Goal: Task Accomplishment & Management: Understand process/instructions

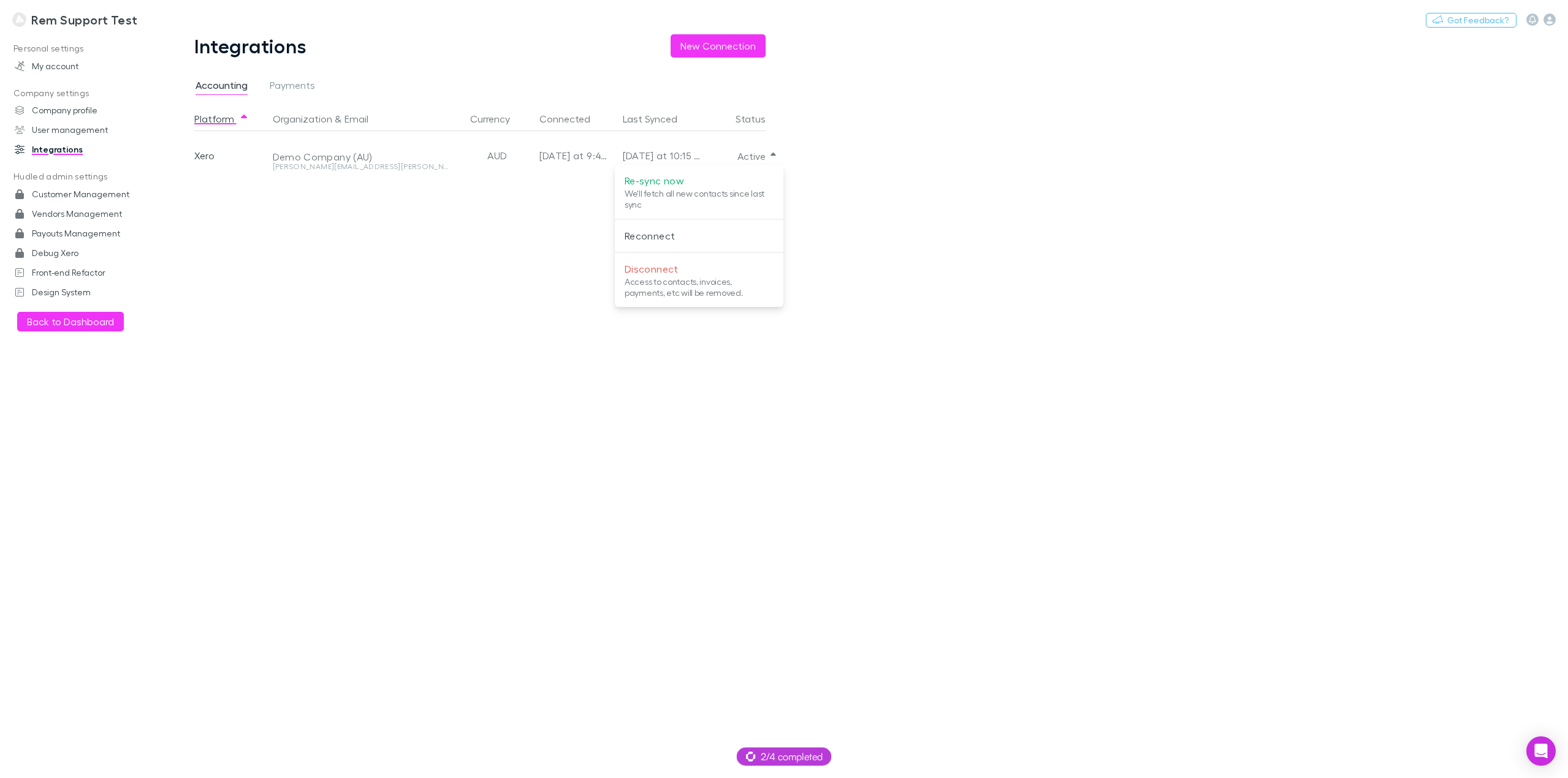
click at [55, 65] on div at bounding box center [784, 389] width 1568 height 778
click at [55, 64] on link "My account" at bounding box center [87, 66] width 169 height 20
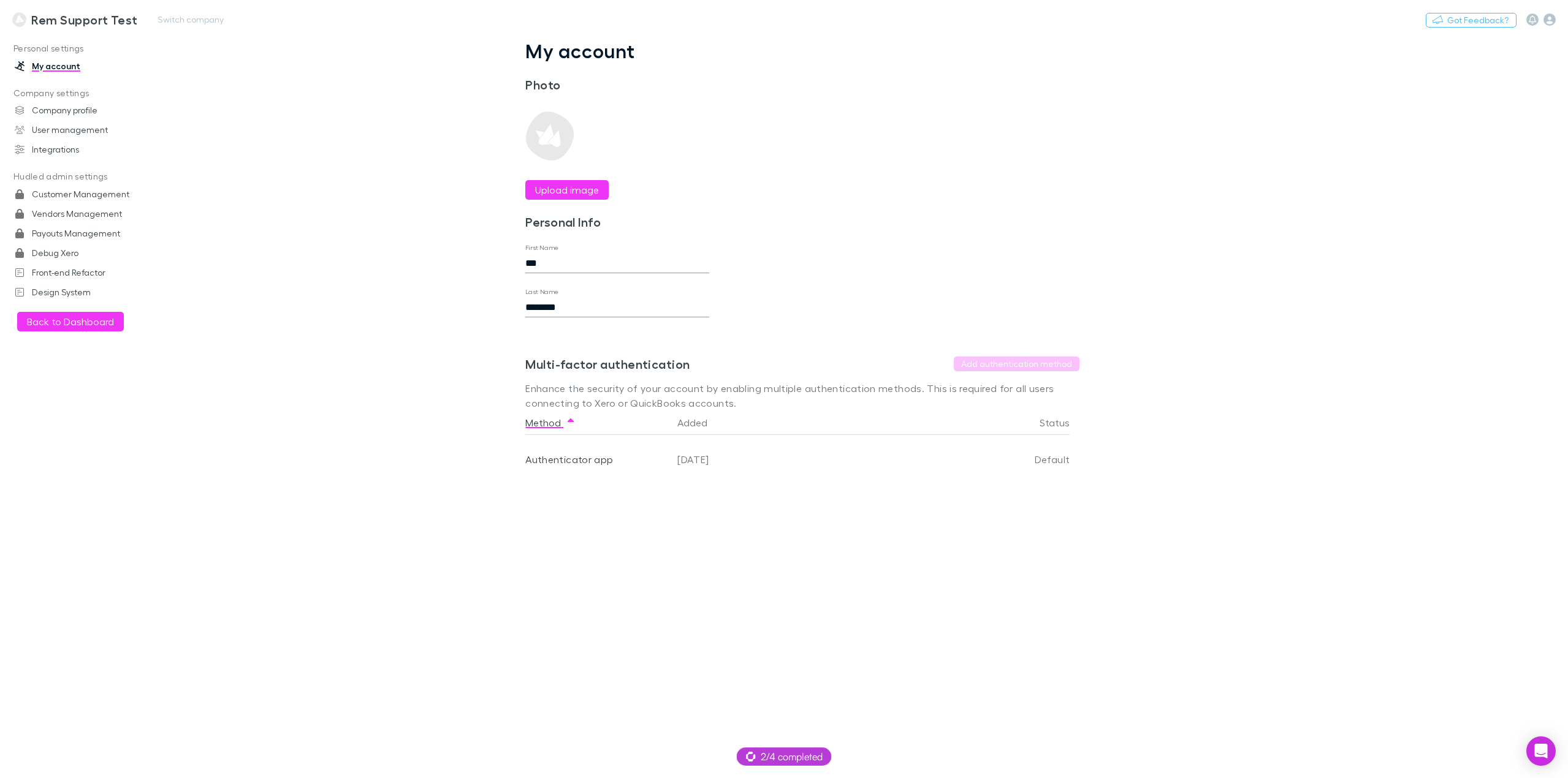
click at [54, 21] on h3 "Rem Support Test" at bounding box center [84, 20] width 106 height 15
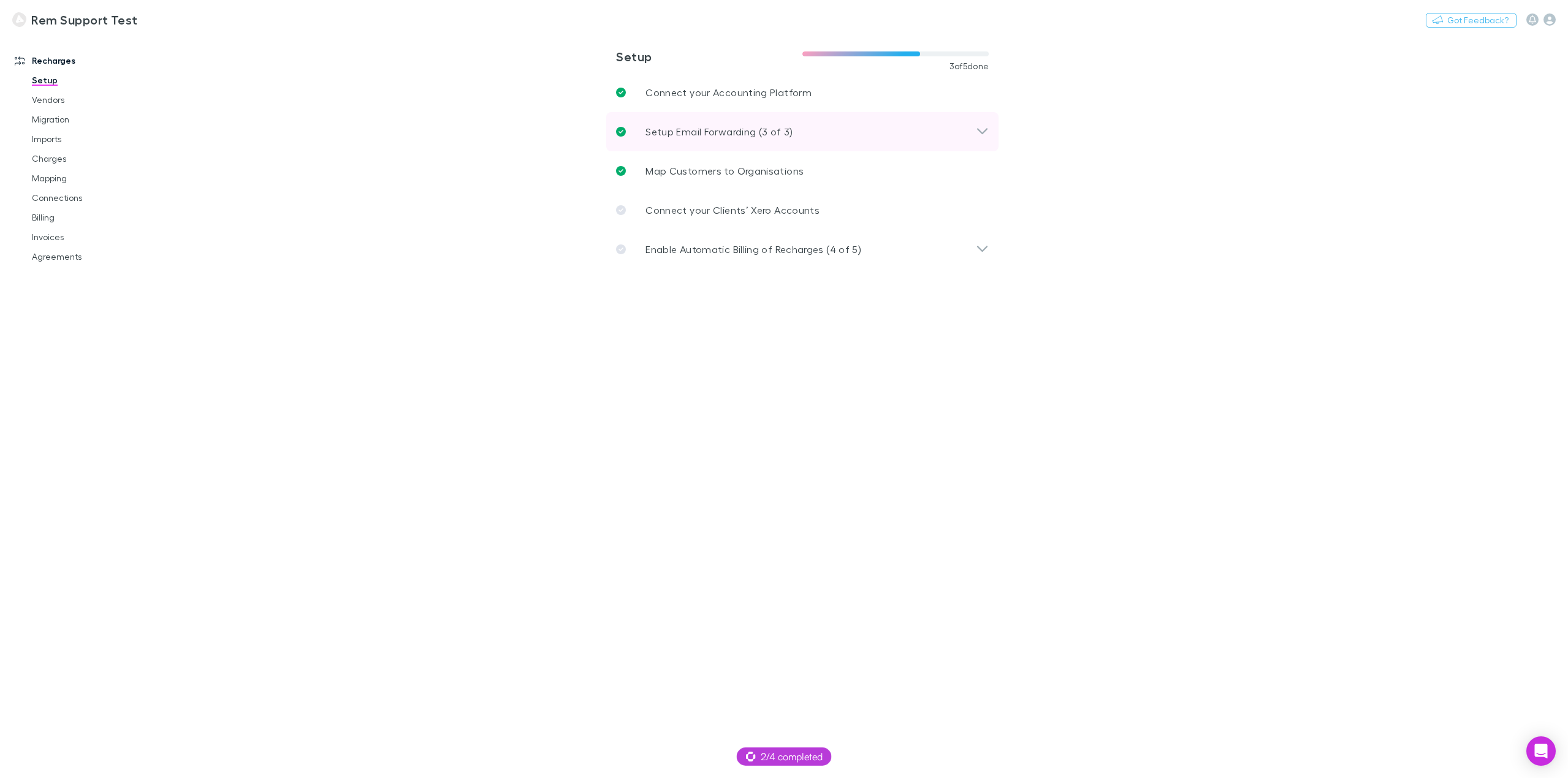
click at [752, 137] on p "Setup Email Forwarding (3 of 3)" at bounding box center [719, 131] width 147 height 15
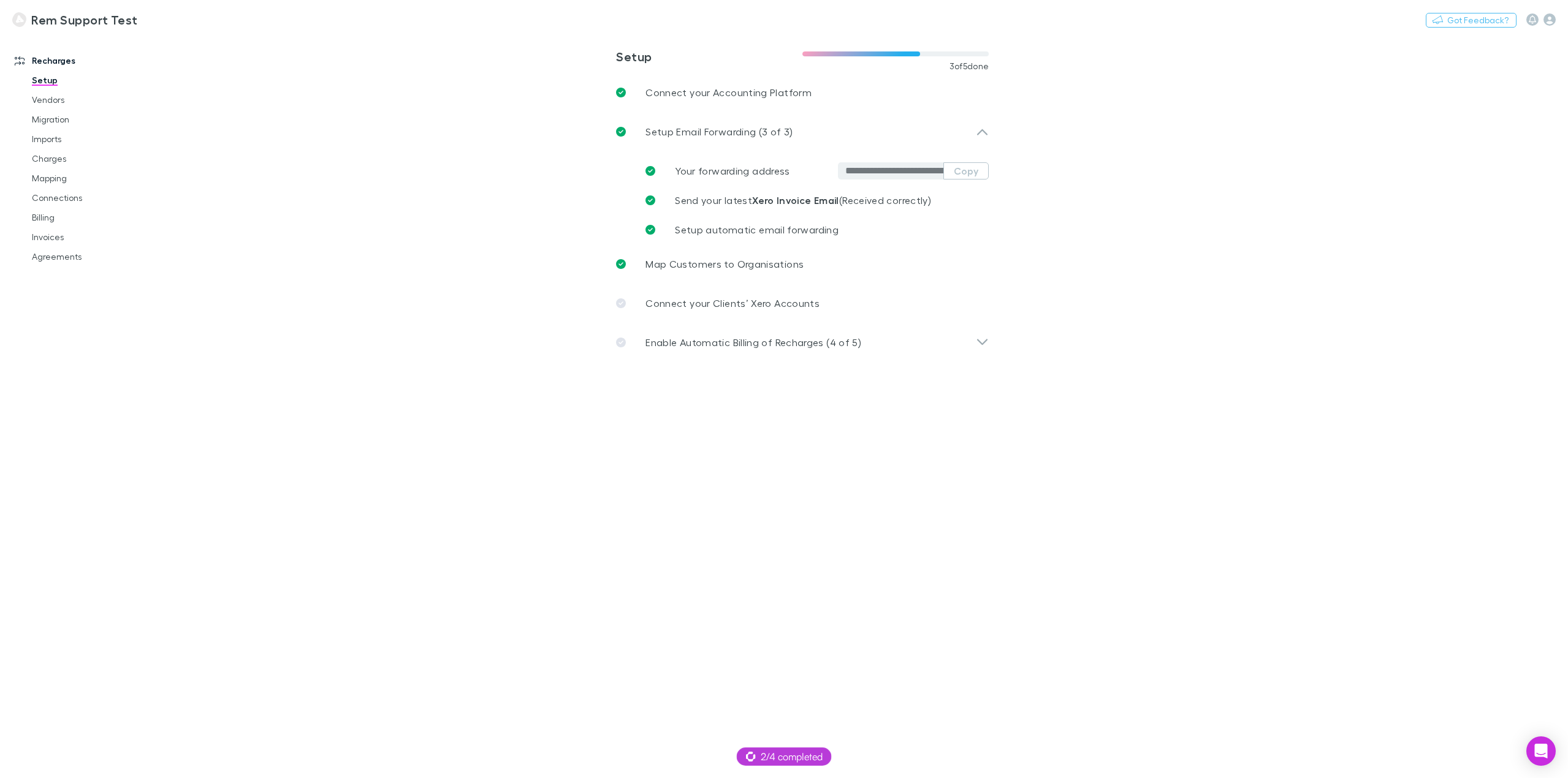
click at [1367, 278] on main "**********" at bounding box center [866, 406] width 1403 height 744
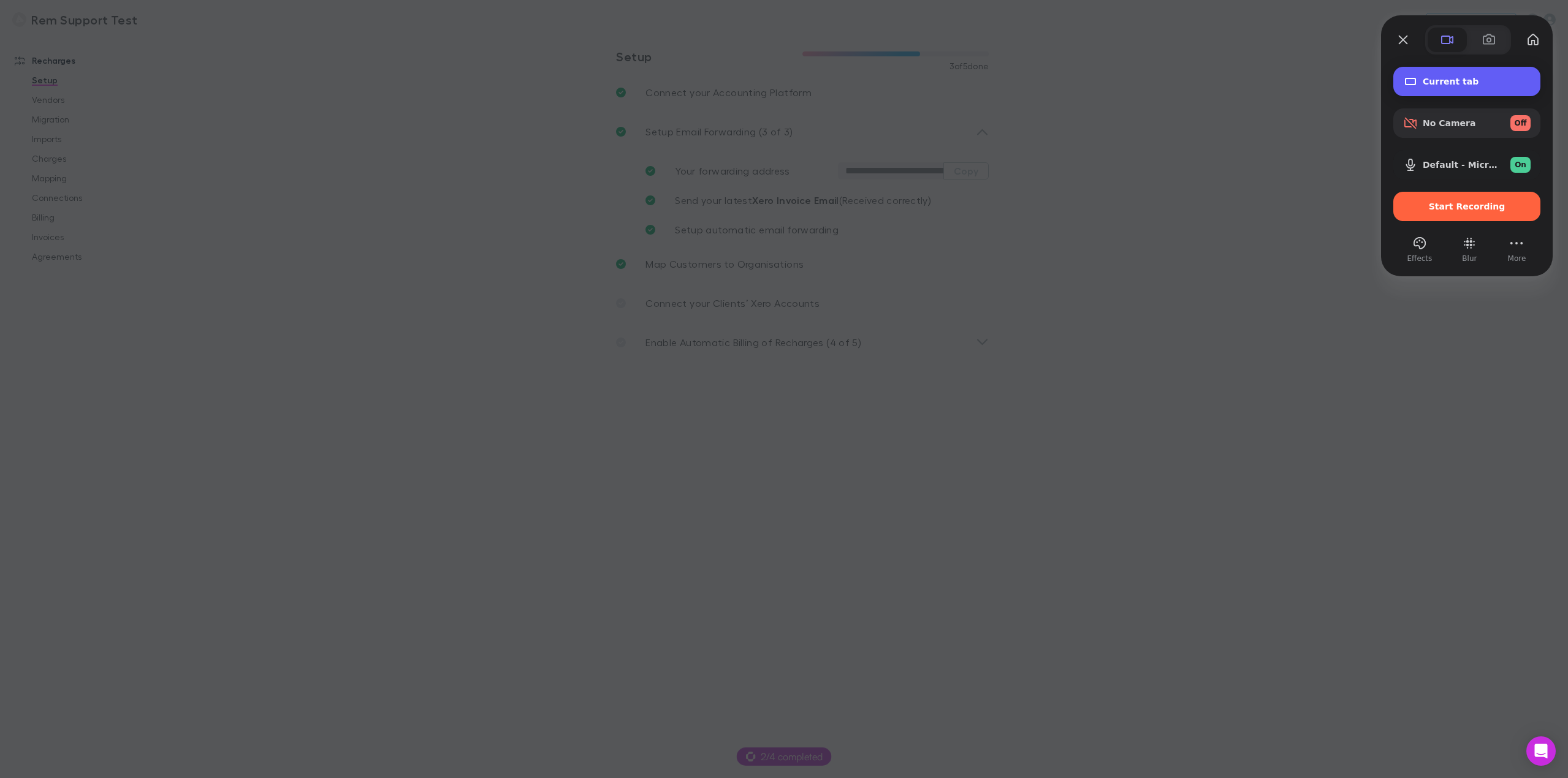
click at [1460, 81] on span "Current tab" at bounding box center [1476, 81] width 108 height 10
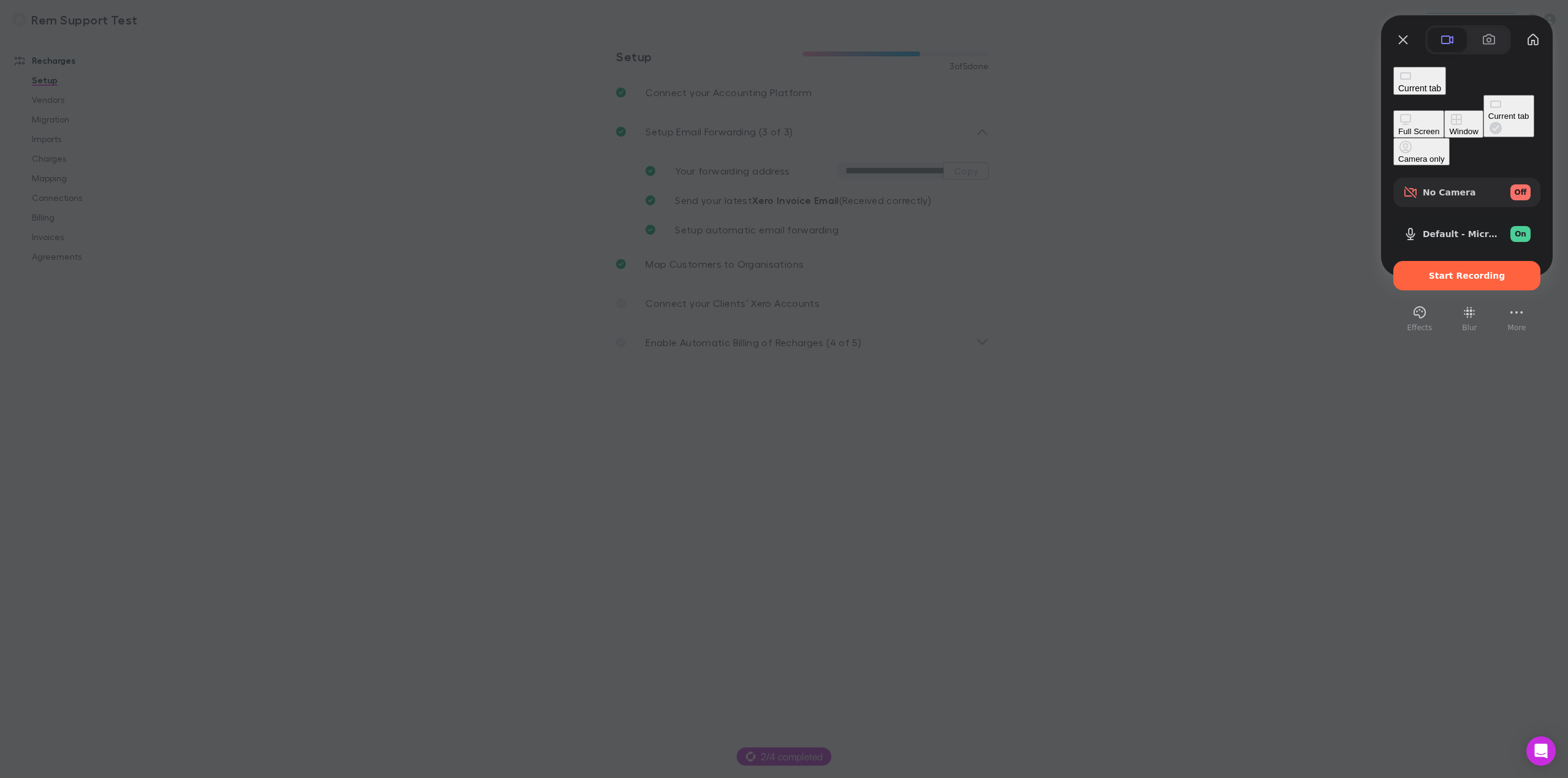
click at [1393, 110] on button "Full Screen" at bounding box center [1418, 124] width 51 height 28
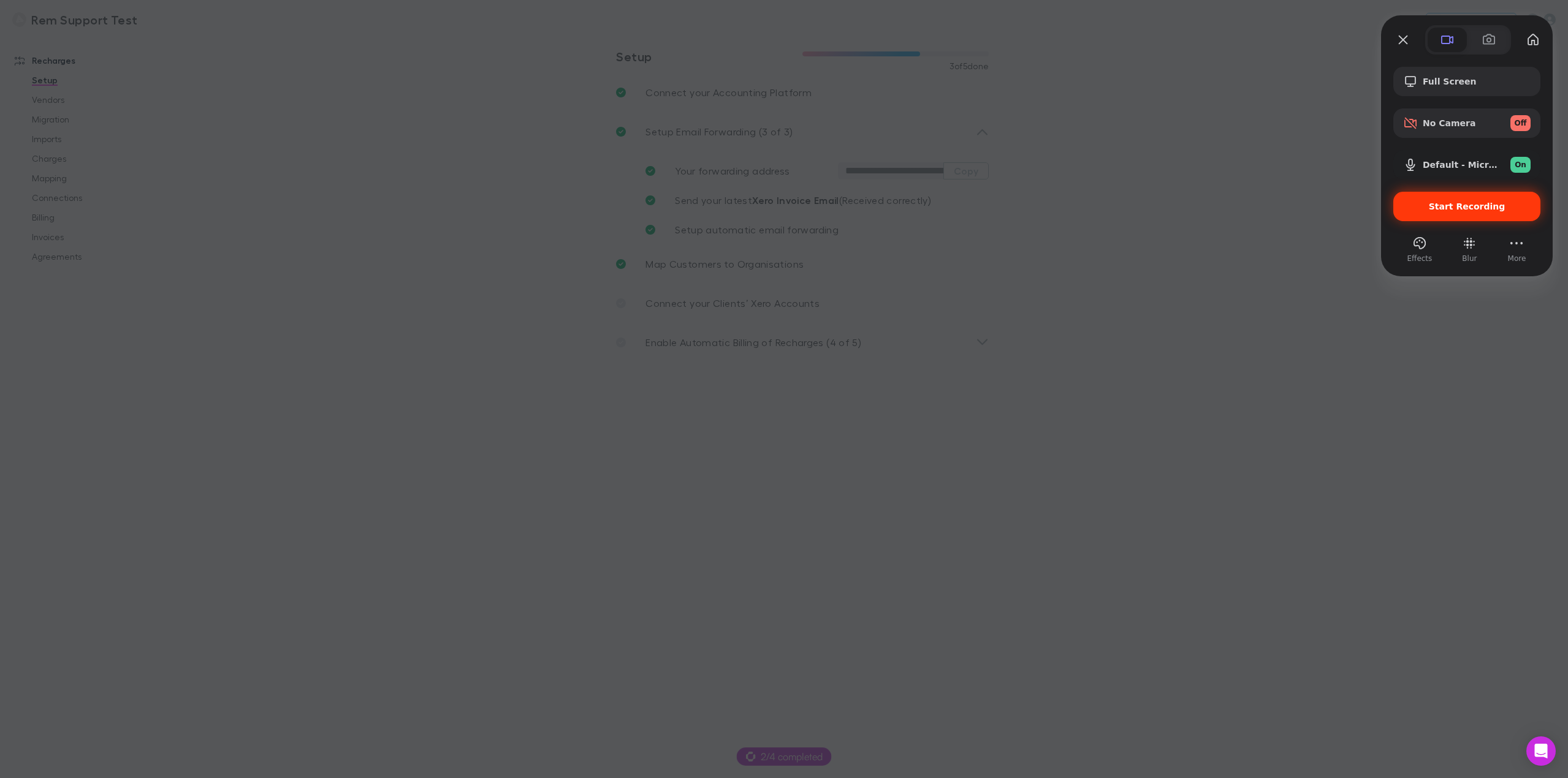
click at [1460, 208] on span "Start Recording" at bounding box center [1467, 206] width 77 height 10
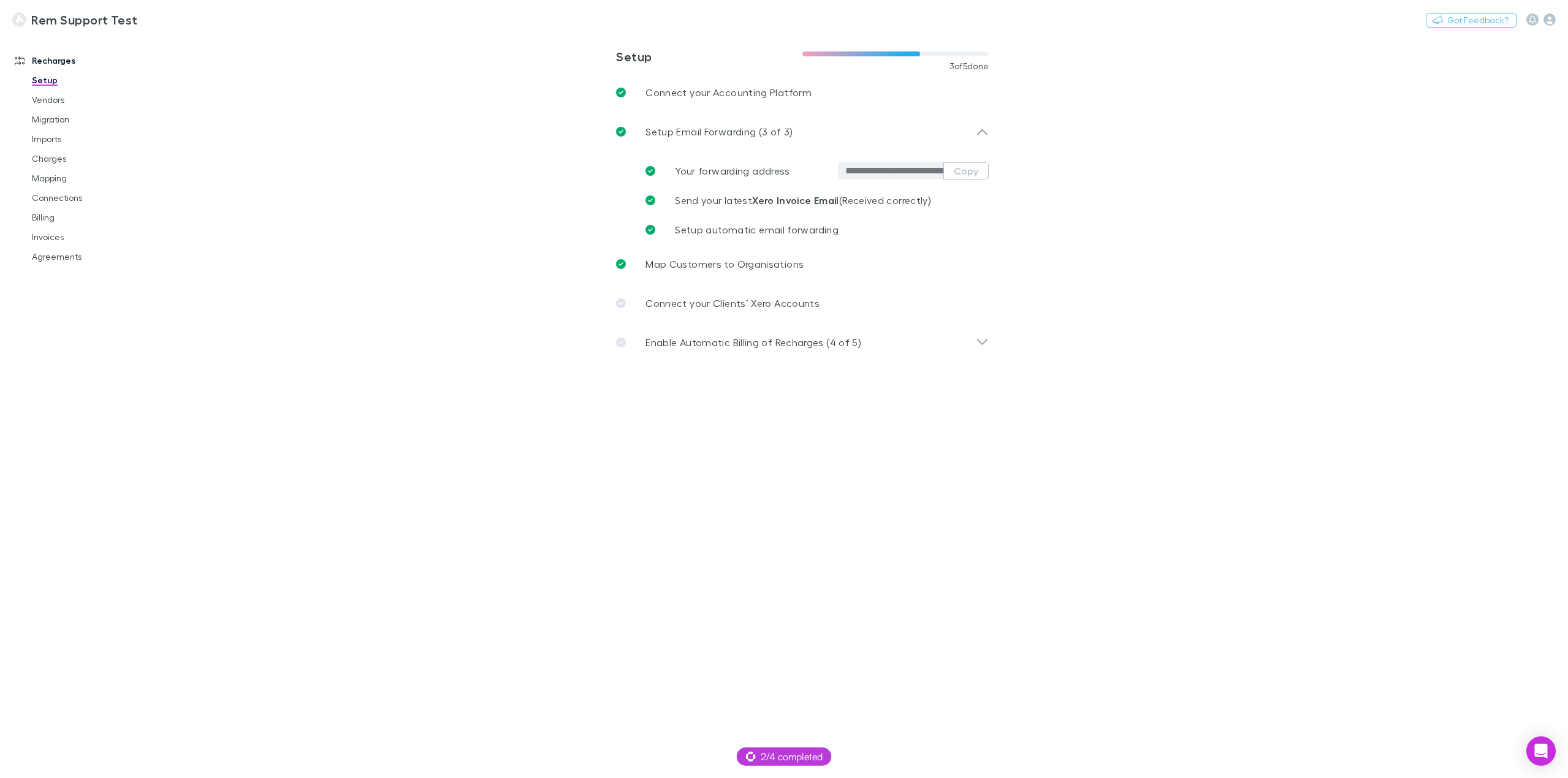
click at [40, 79] on link "Setup" at bounding box center [96, 81] width 152 height 20
click at [741, 129] on p "Setup Email Forwarding (3 of 3)" at bounding box center [719, 131] width 147 height 15
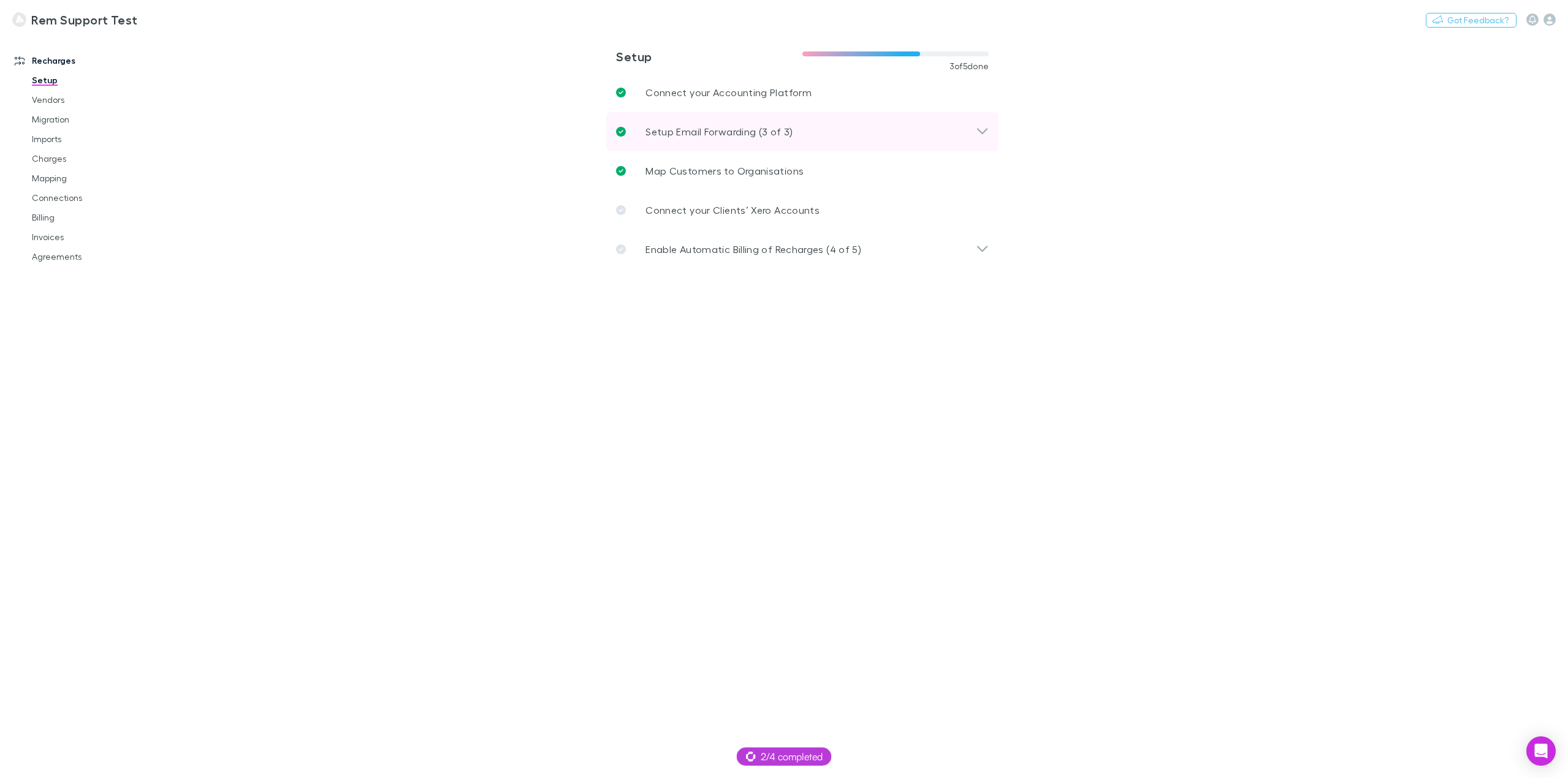
click at [758, 132] on p "Setup Email Forwarding (3 of 3)" at bounding box center [719, 131] width 147 height 15
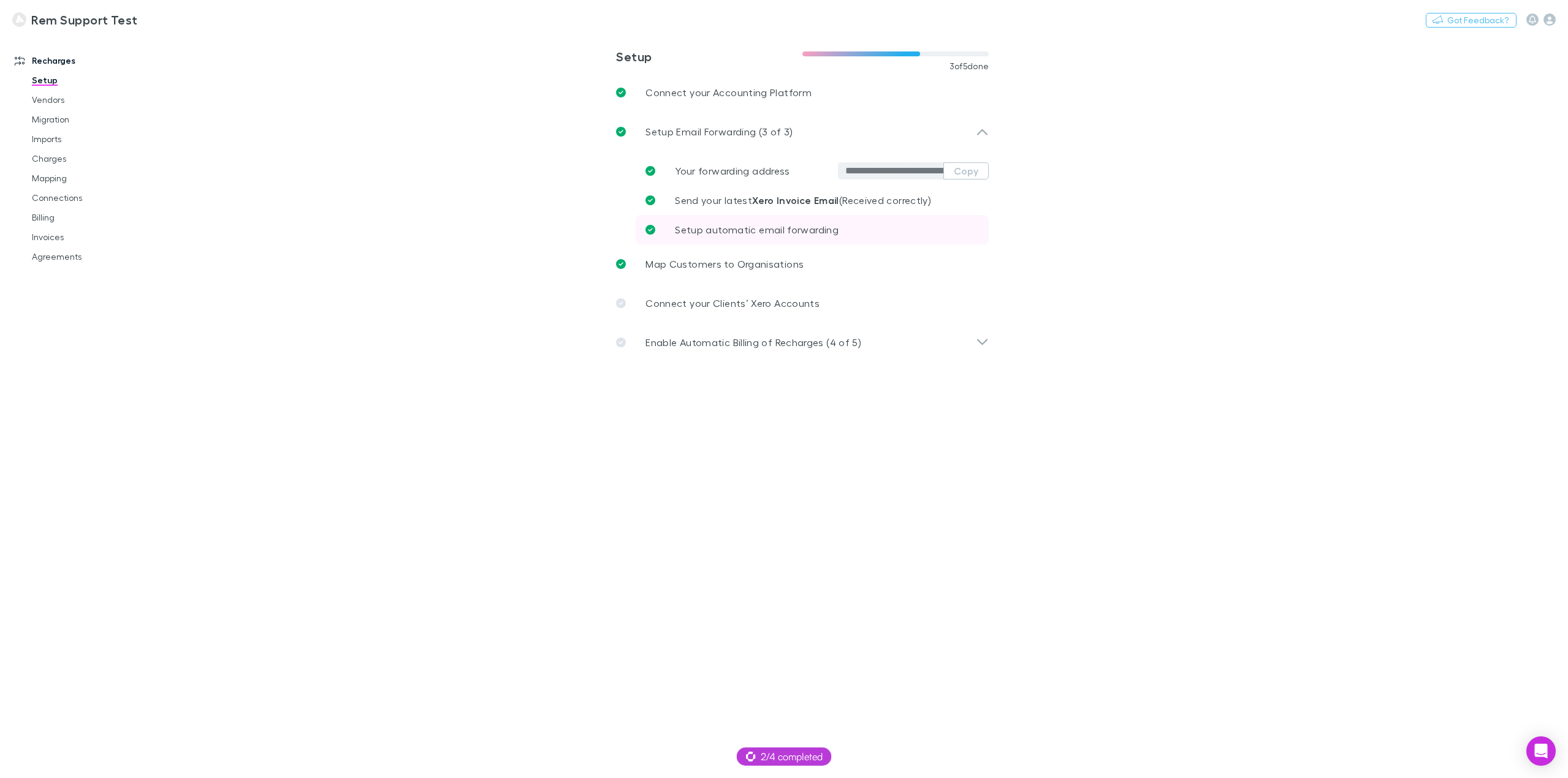
click at [753, 235] on span "Setup automatic email forwarding" at bounding box center [757, 230] width 164 height 12
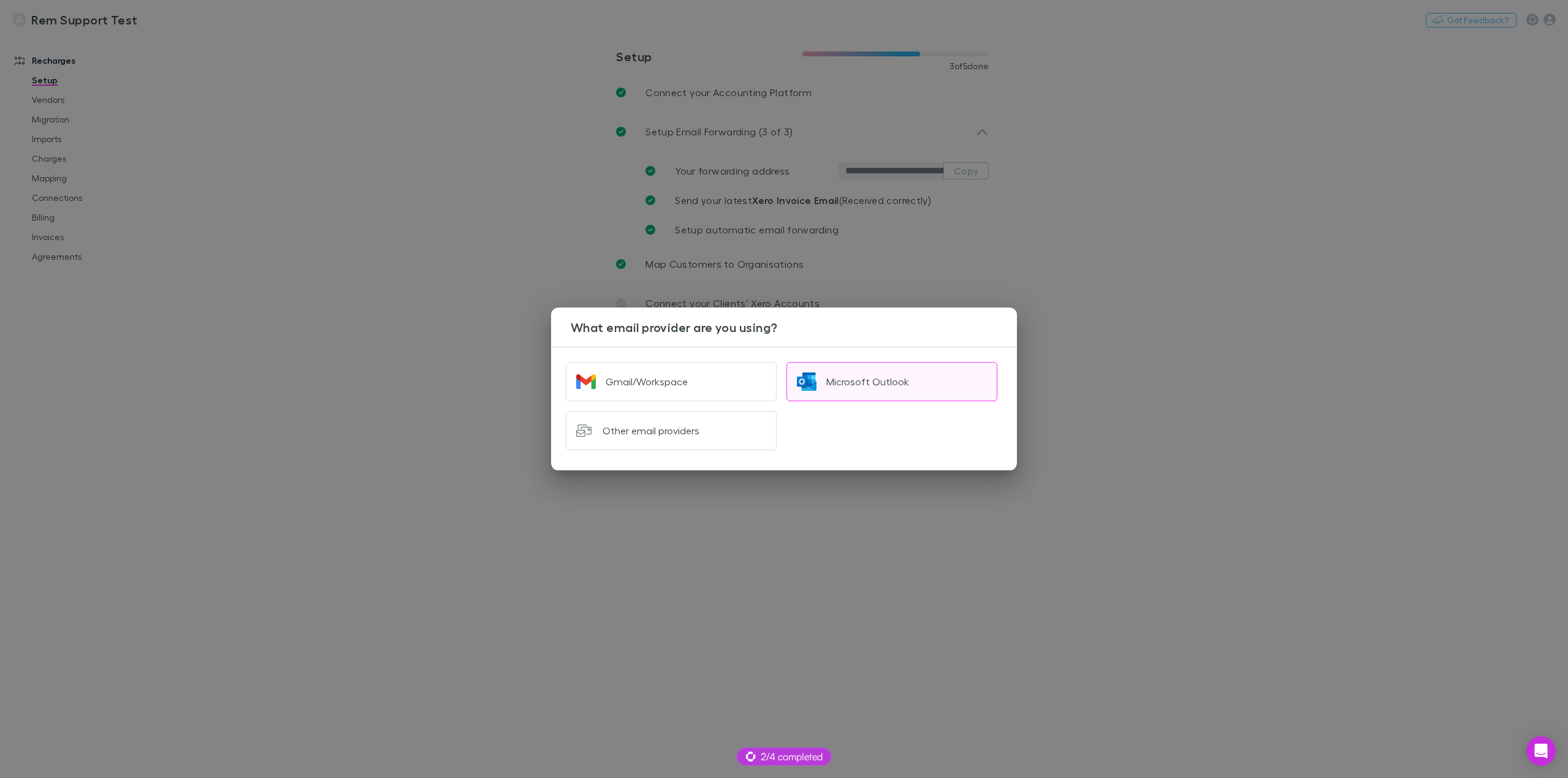
click at [912, 386] on button "Microsoft Outlook" at bounding box center [891, 381] width 211 height 39
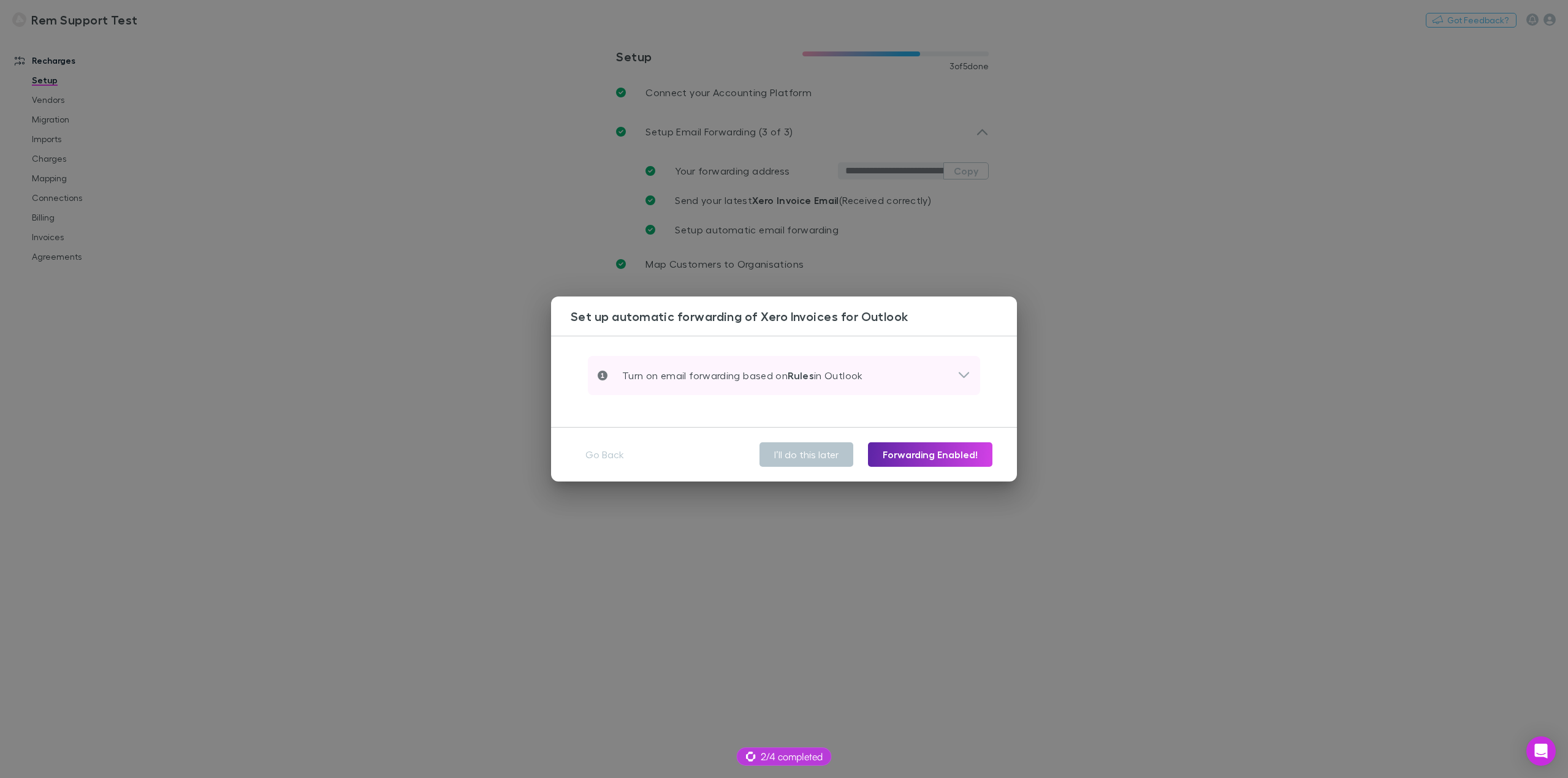
click at [965, 374] on icon at bounding box center [963, 375] width 13 height 15
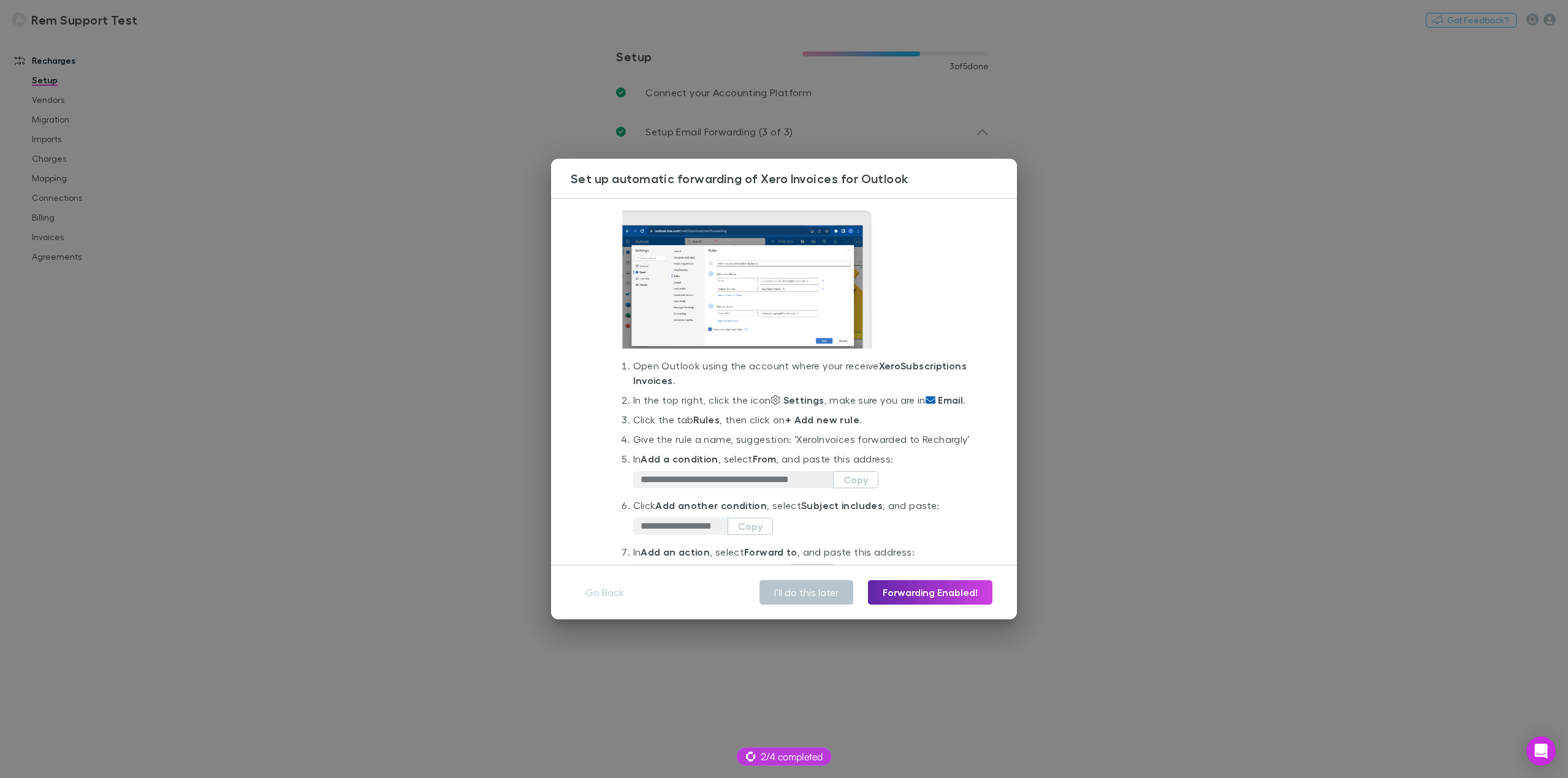
scroll to position [61, 0]
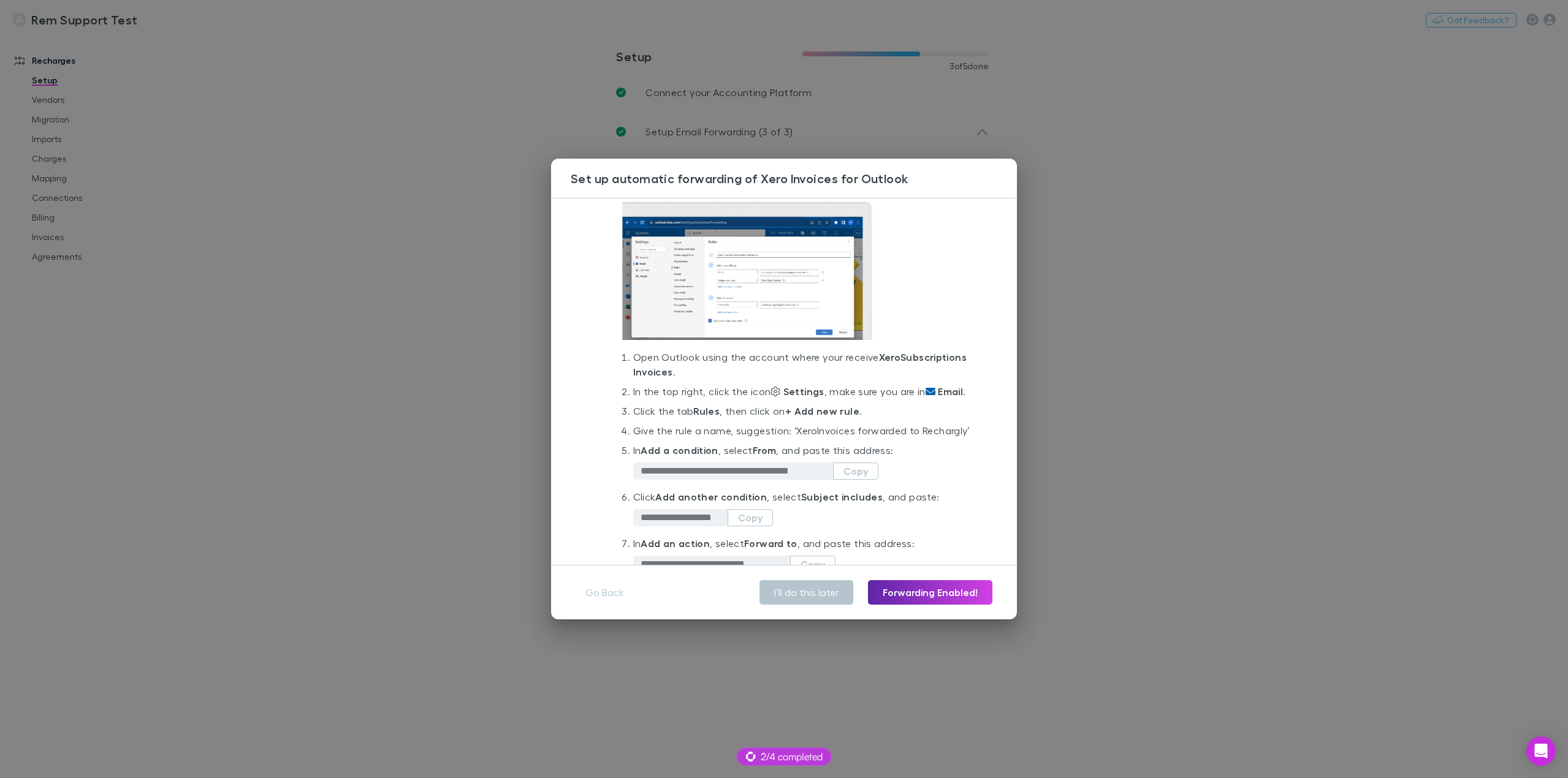
click at [765, 457] on strong "From" at bounding box center [764, 450] width 23 height 13
click at [855, 480] on button "Copy" at bounding box center [856, 471] width 46 height 17
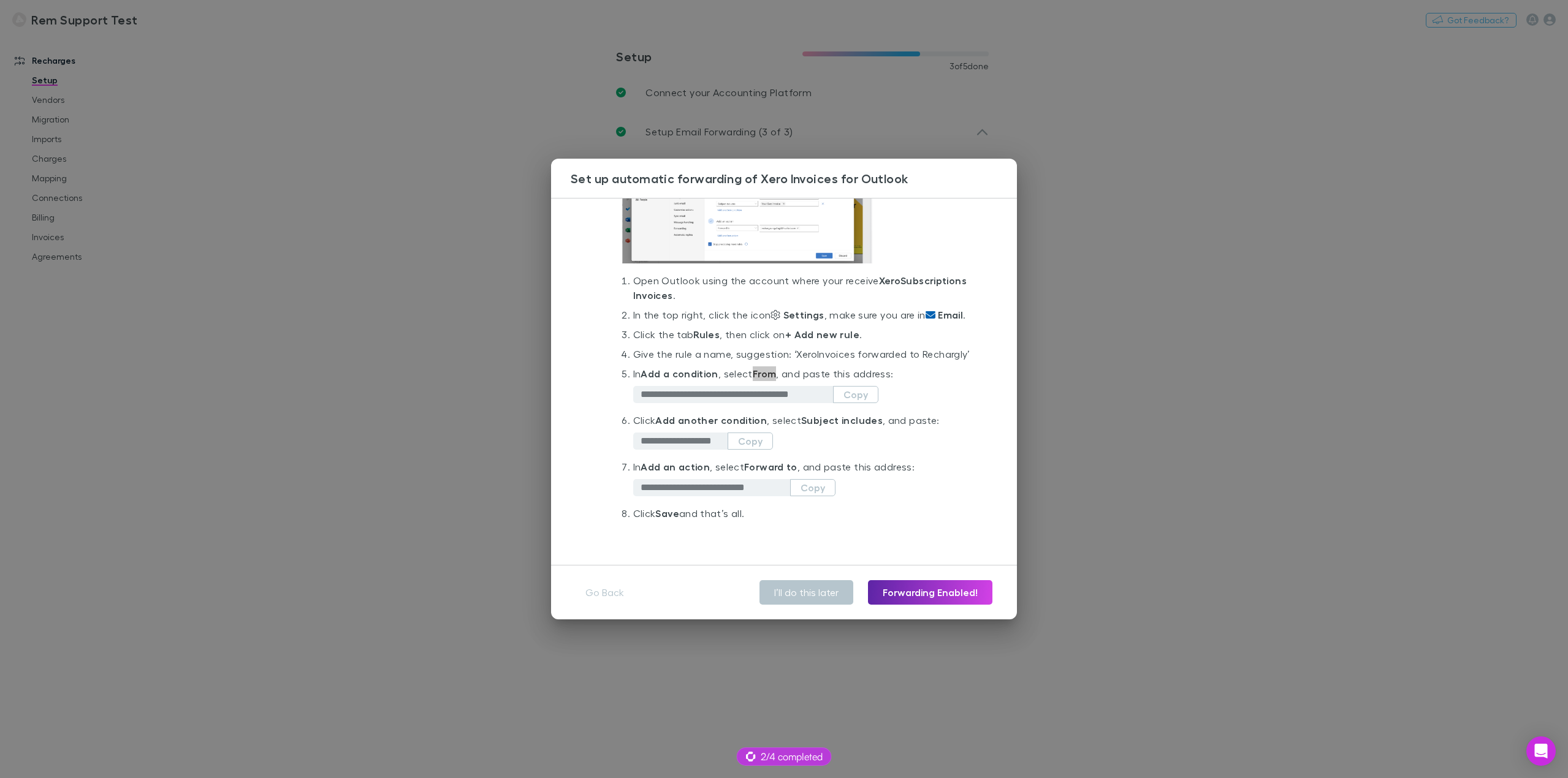
scroll to position [167, 0]
click at [746, 443] on button "Copy" at bounding box center [750, 441] width 46 height 17
drag, startPoint x: 802, startPoint y: 417, endPoint x: 875, endPoint y: 415, distance: 73.0
click at [875, 415] on strong "Subject includes" at bounding box center [841, 420] width 81 height 13
click at [748, 440] on button "Copy" at bounding box center [750, 441] width 46 height 17
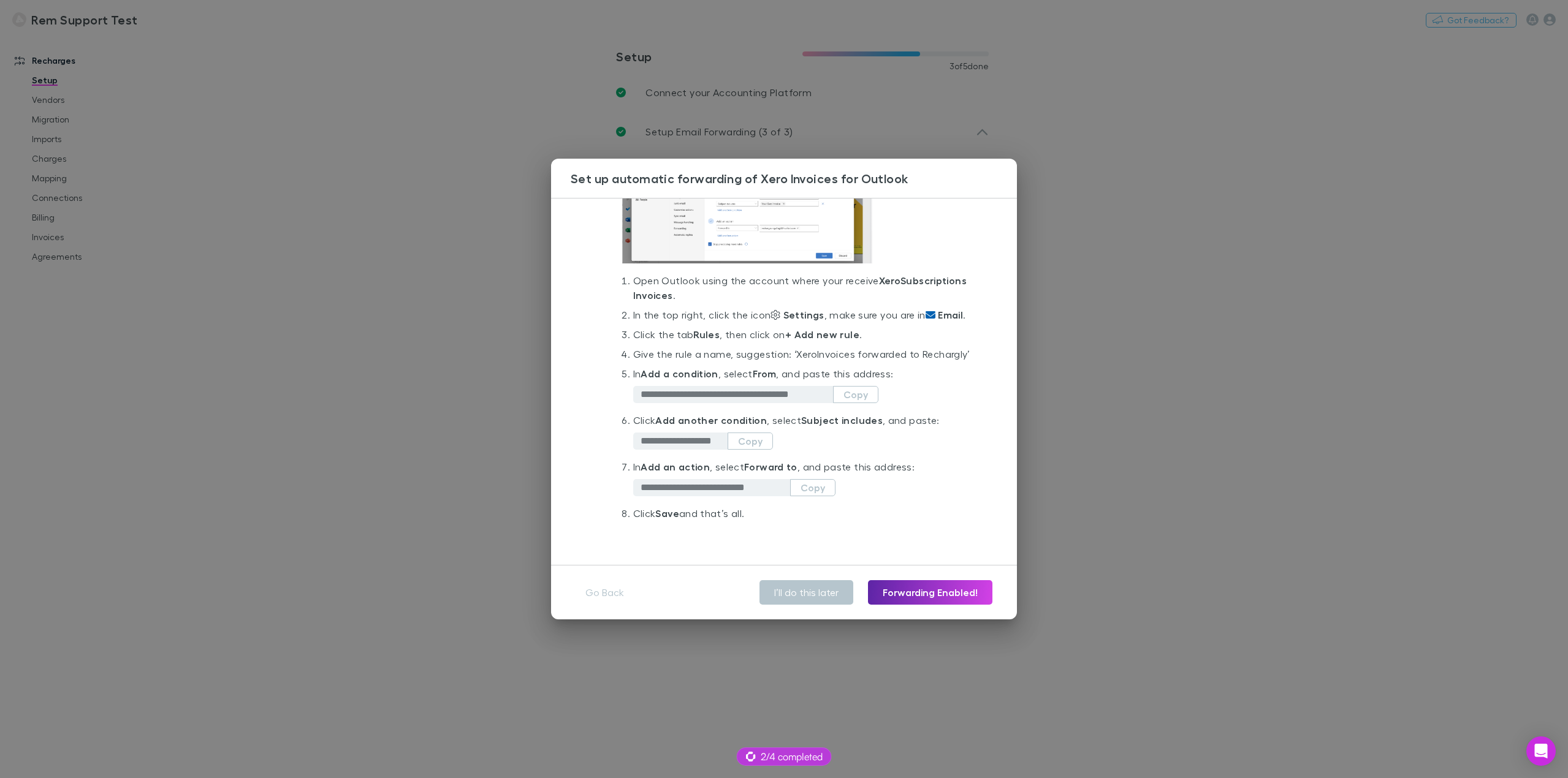
click at [862, 485] on li "**********" at bounding box center [801, 482] width 337 height 47
click at [814, 492] on button "Copy" at bounding box center [813, 488] width 46 height 17
click at [380, 187] on div "**********" at bounding box center [784, 389] width 1568 height 778
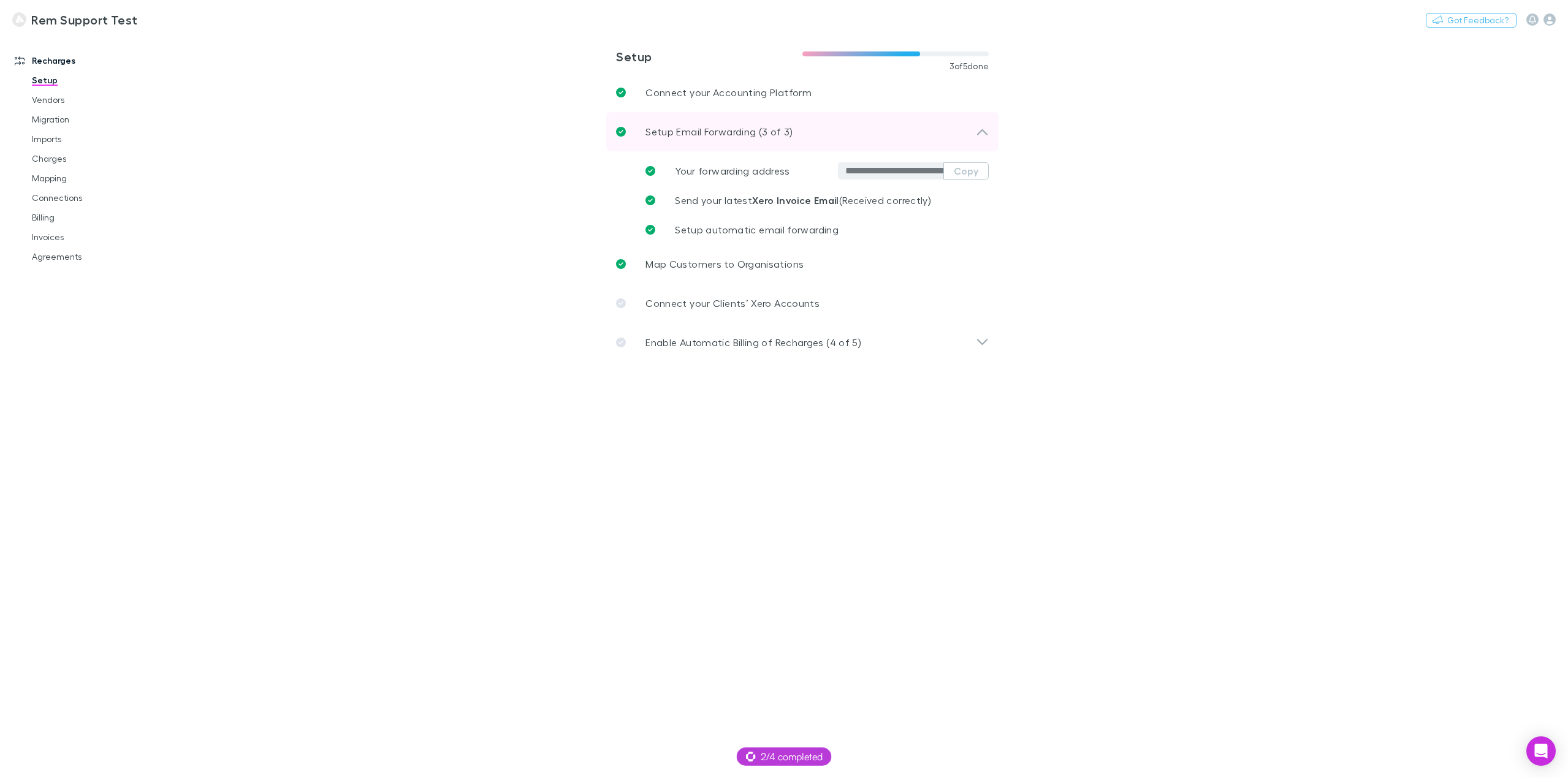
click at [757, 126] on p "Setup Email Forwarding (3 of 3)" at bounding box center [719, 131] width 147 height 15
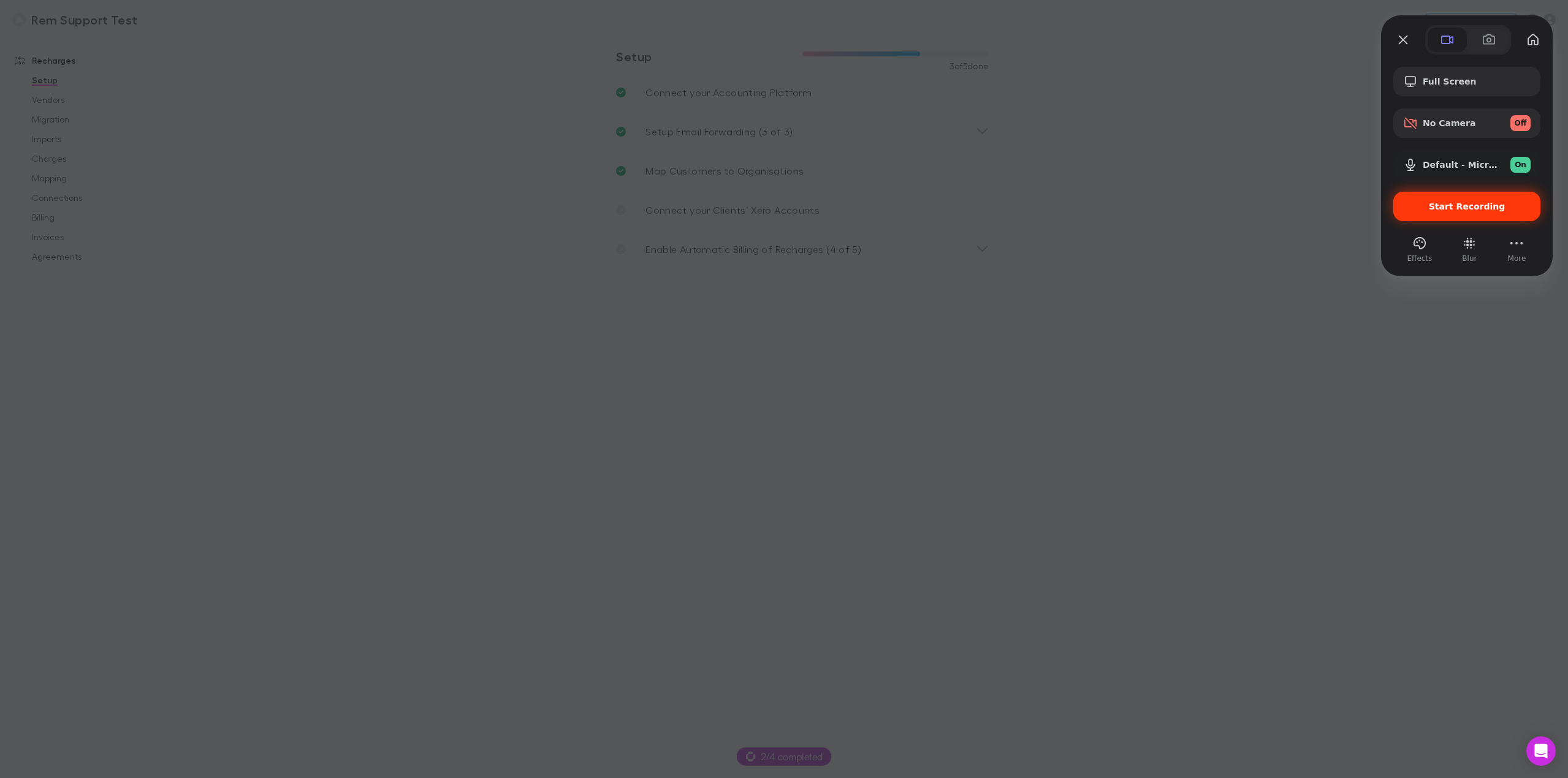
click at [1474, 205] on span "Start Recording" at bounding box center [1467, 206] width 77 height 10
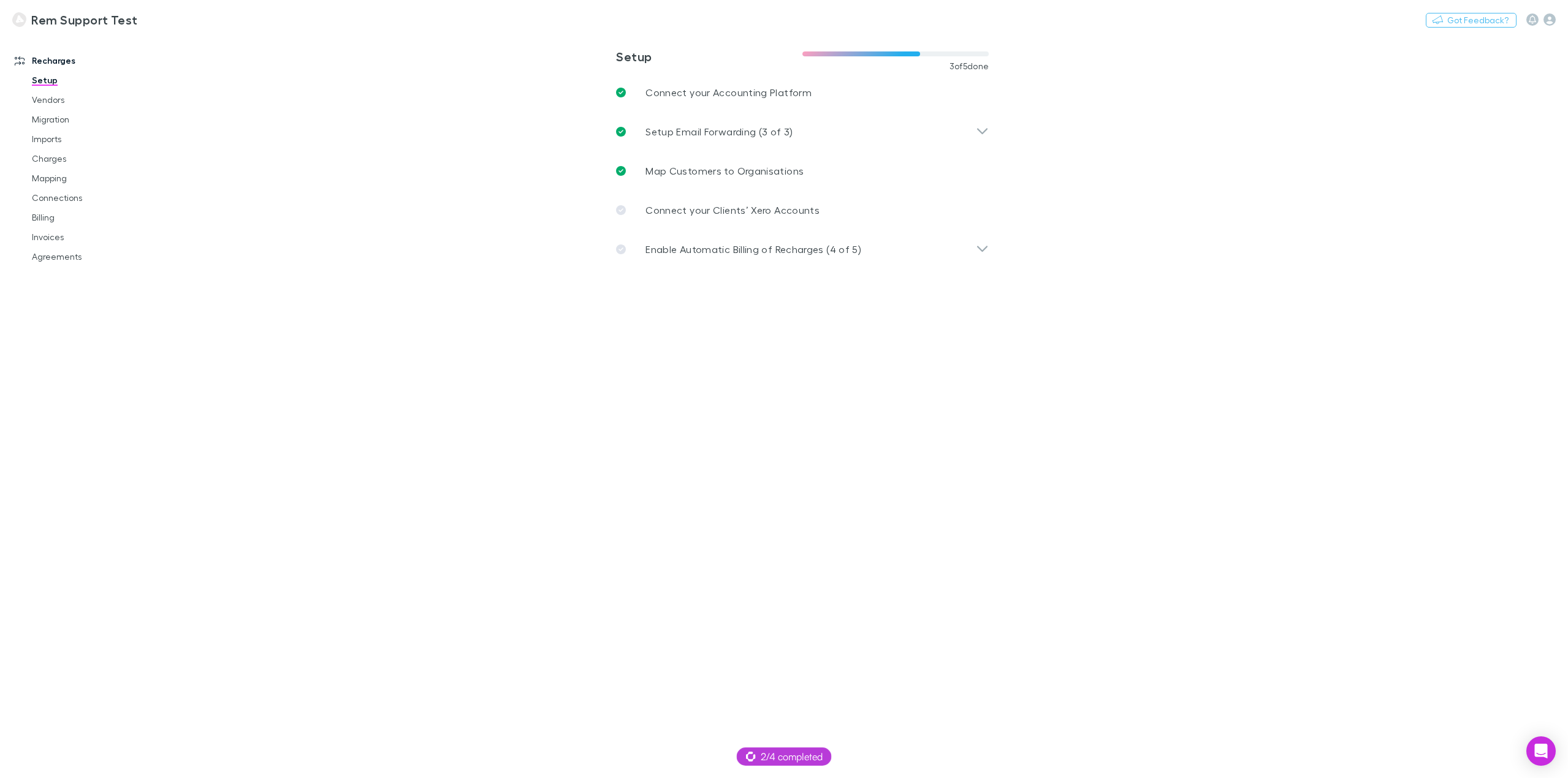
click at [47, 81] on link "Setup" at bounding box center [96, 81] width 152 height 20
click at [774, 131] on p "Setup Email Forwarding (3 of 3)" at bounding box center [719, 131] width 147 height 15
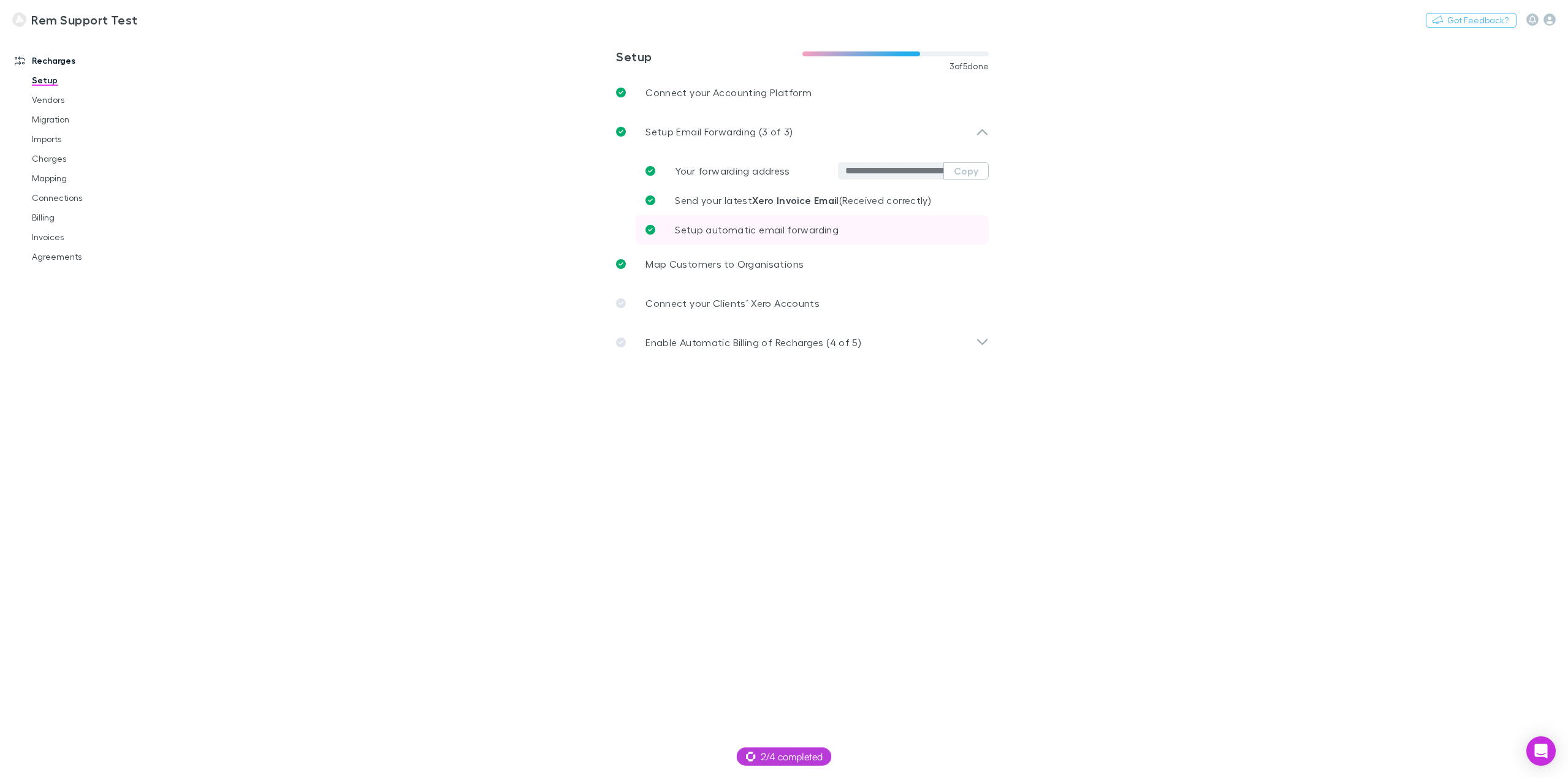
click at [833, 230] on span "Setup automatic email forwarding" at bounding box center [757, 230] width 164 height 12
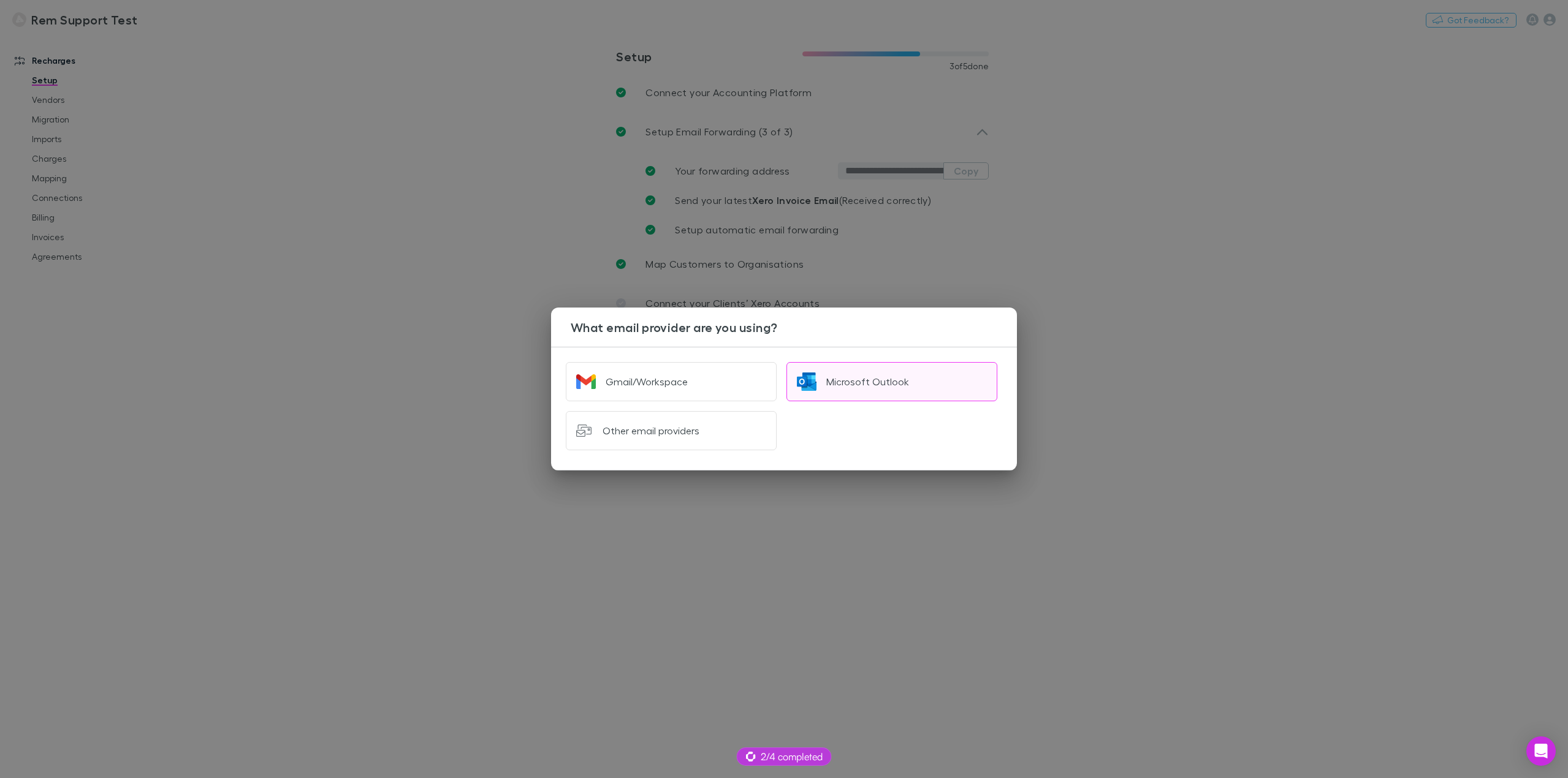
click at [868, 384] on div "Microsoft Outlook" at bounding box center [867, 381] width 83 height 13
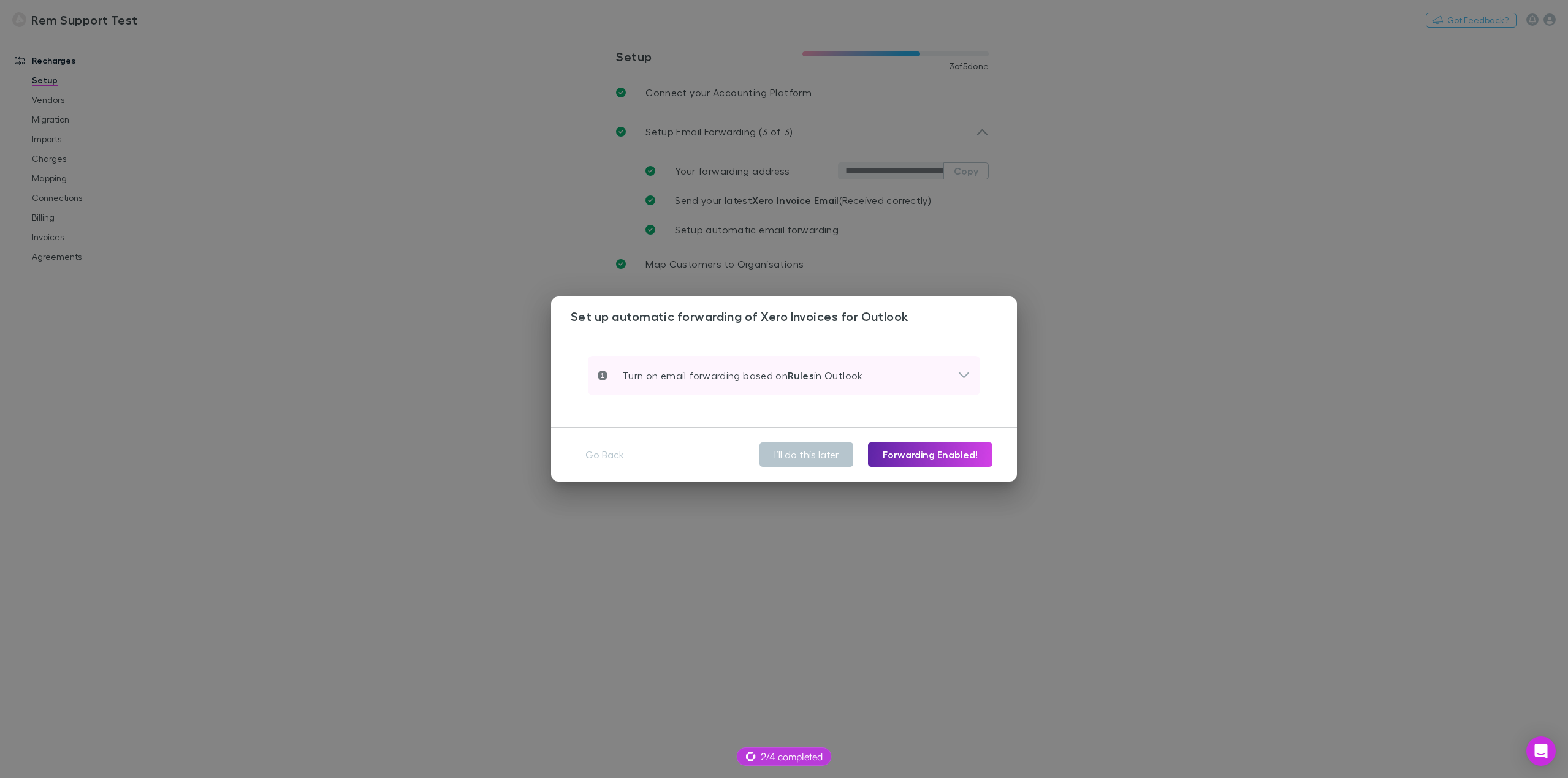
click at [963, 376] on icon at bounding box center [964, 375] width 11 height 6
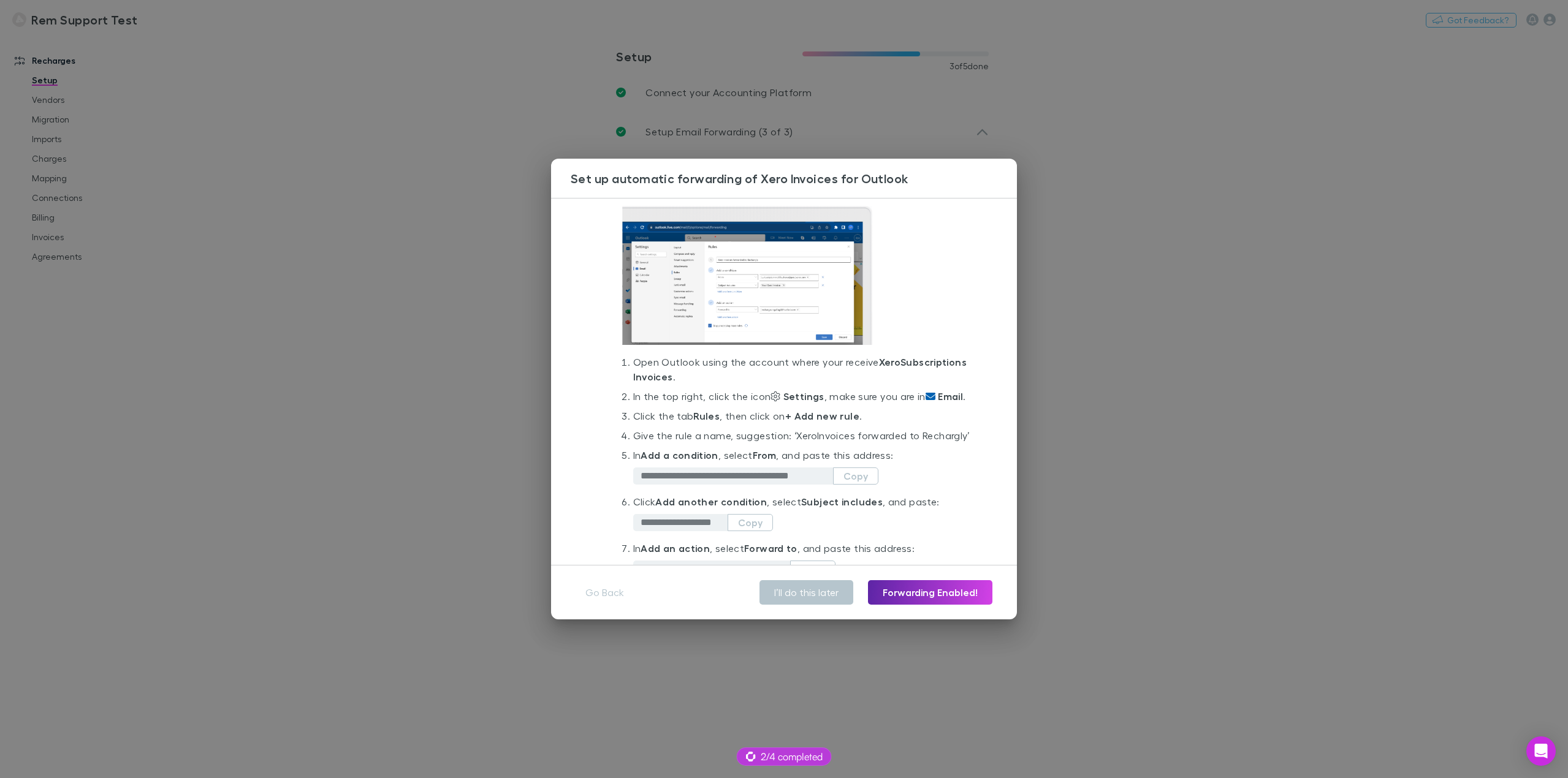
scroll to position [61, 0]
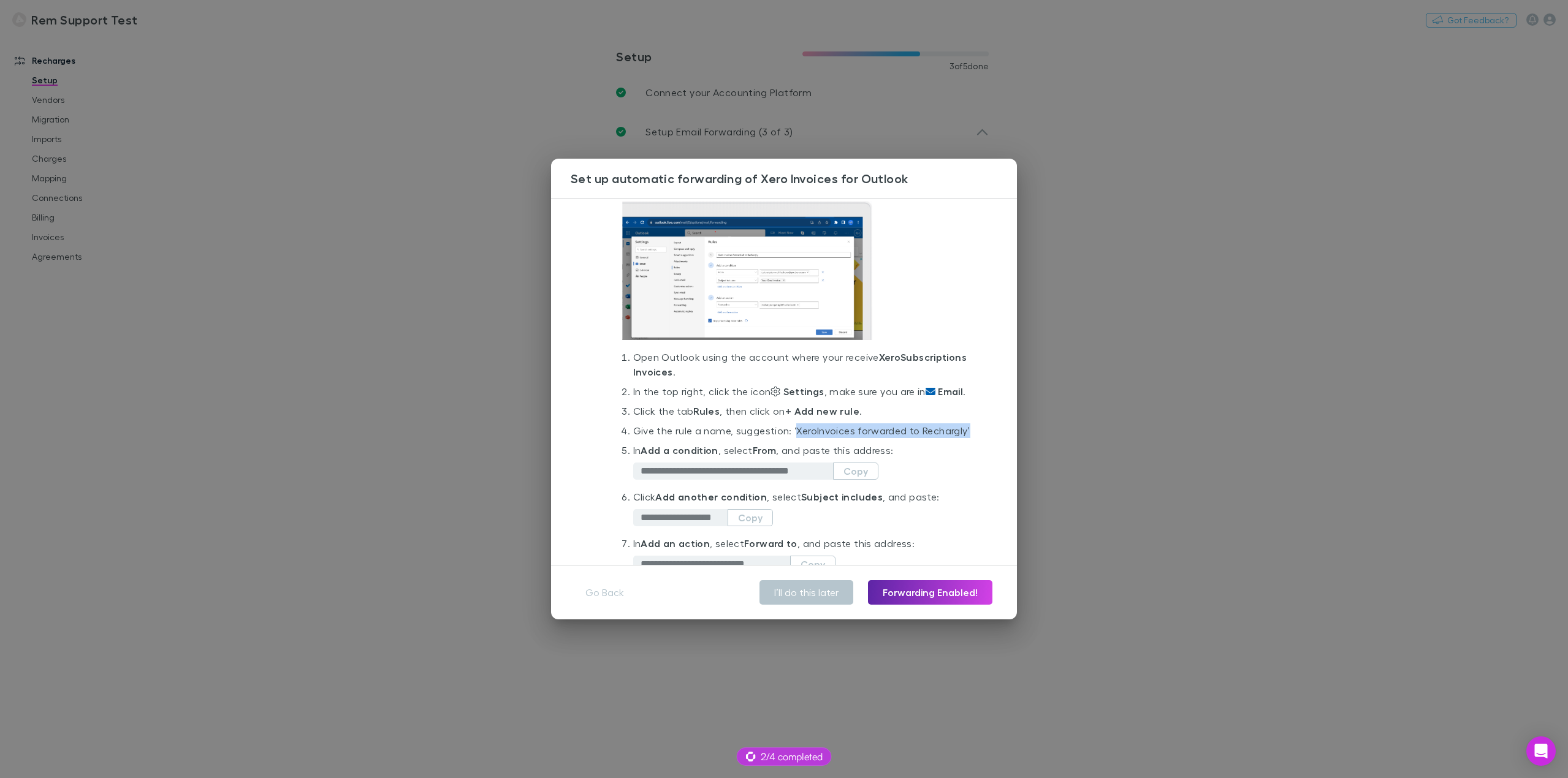
drag, startPoint x: 795, startPoint y: 445, endPoint x: 680, endPoint y: 461, distance: 116.1
click at [680, 443] on li "Give the rule a name, suggestion: ‘ Xero Invoices forwarded to Rechargly’" at bounding box center [801, 433] width 337 height 20
copy li "Xero Invoices forwarded to Rechargly"
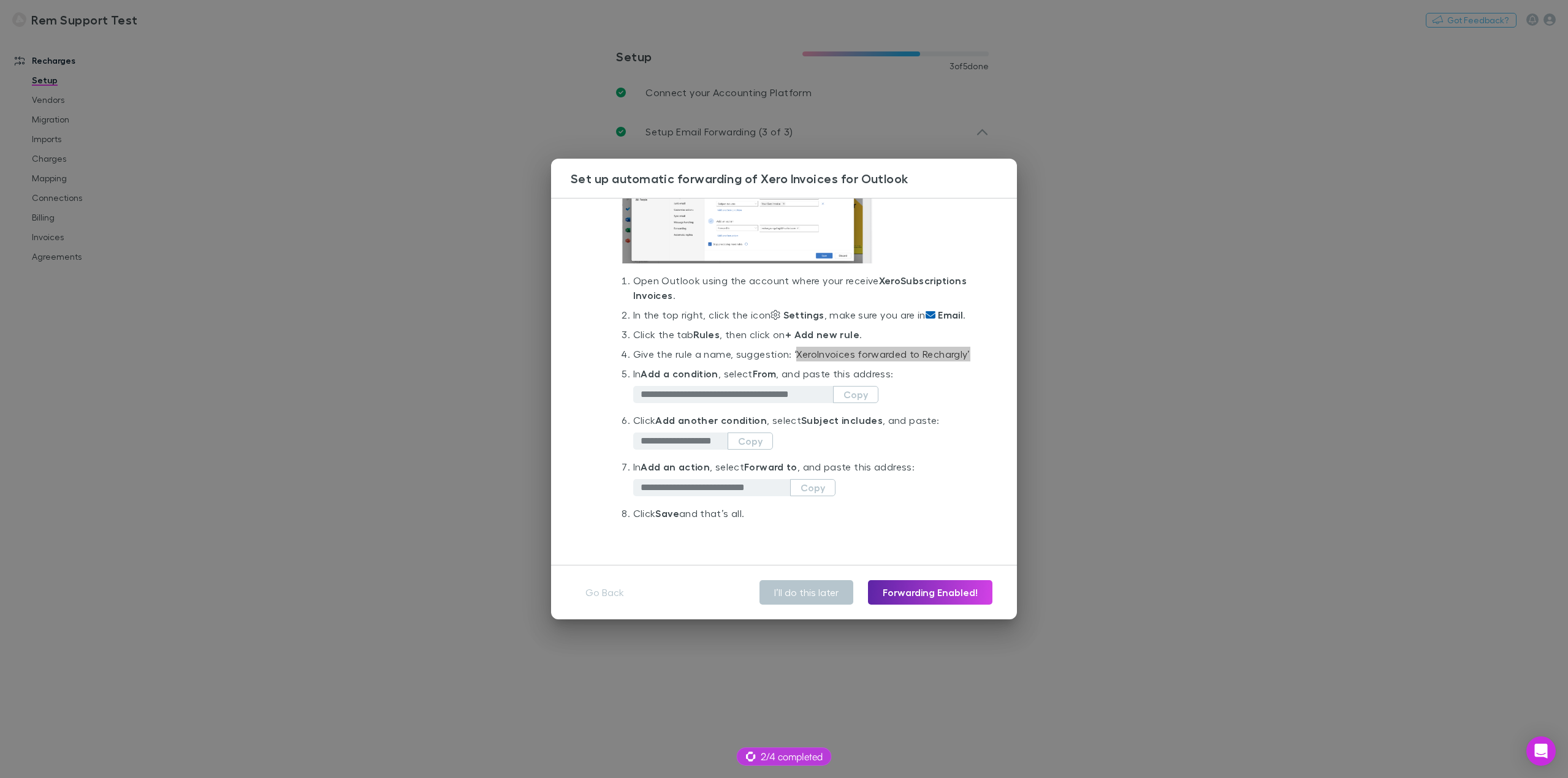
scroll to position [167, 0]
click at [759, 374] on strong "From" at bounding box center [764, 373] width 23 height 13
click at [864, 393] on button "Copy" at bounding box center [856, 395] width 46 height 17
click at [755, 441] on button "Copy" at bounding box center [750, 441] width 46 height 17
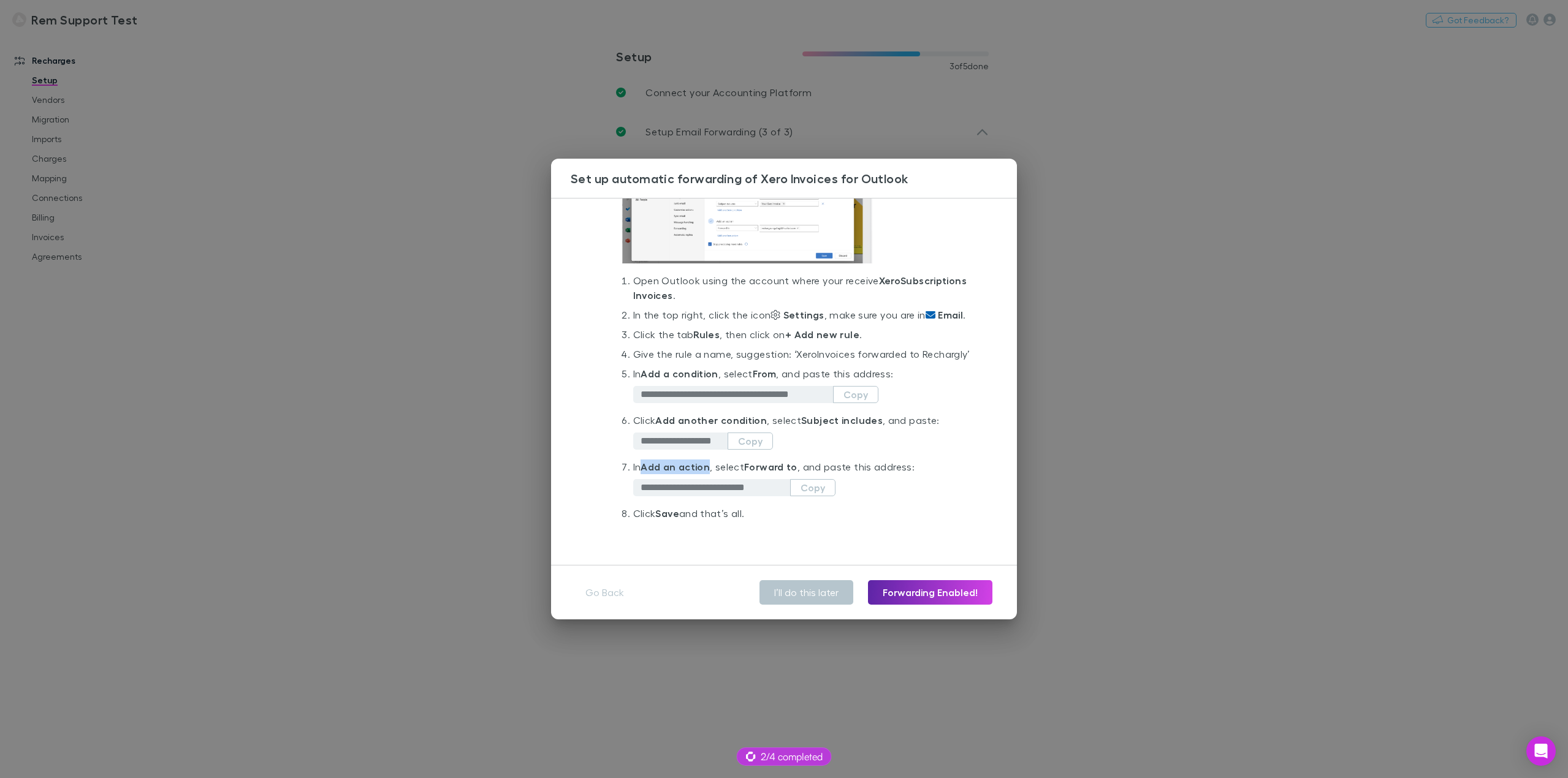
drag, startPoint x: 646, startPoint y: 469, endPoint x: 839, endPoint y: 457, distance: 193.4
click at [707, 466] on strong "Add an action" at bounding box center [675, 467] width 69 height 13
click at [904, 453] on li "**********" at bounding box center [801, 436] width 337 height 47
click at [809, 489] on button "Copy" at bounding box center [813, 488] width 46 height 17
click at [822, 490] on button "Copy" at bounding box center [813, 488] width 46 height 17
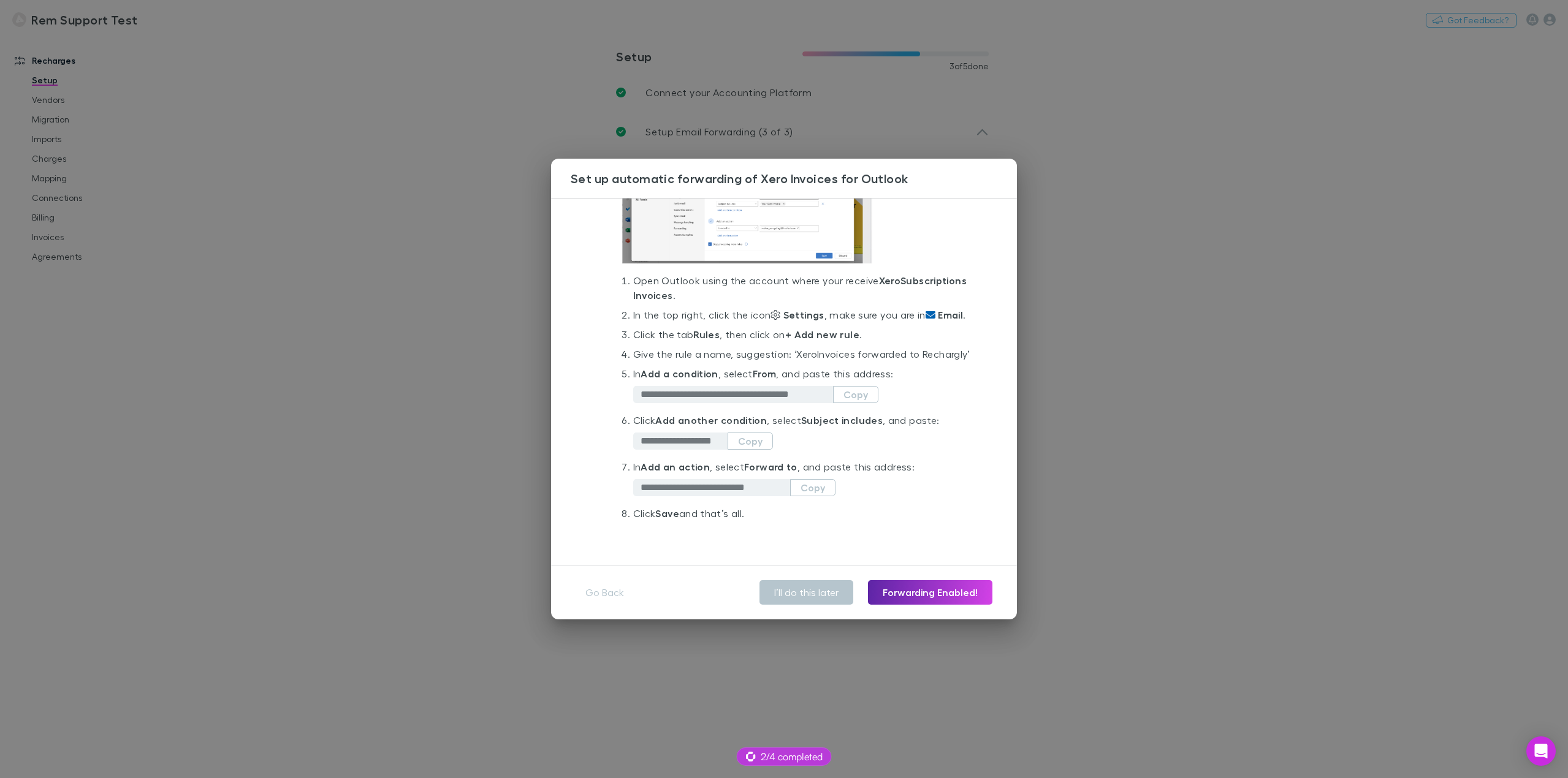
click at [1241, 250] on div "**********" at bounding box center [784, 389] width 1568 height 778
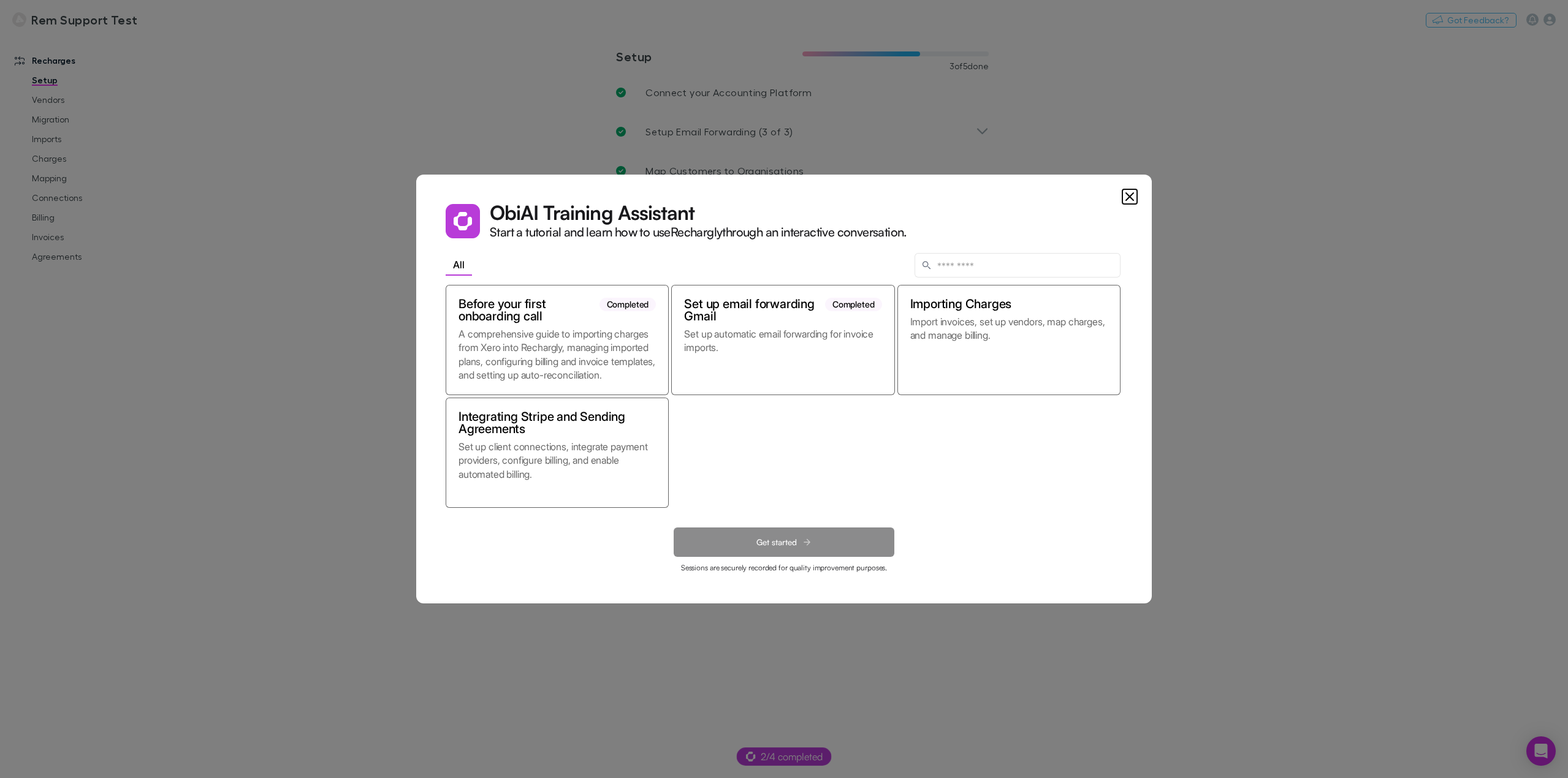
click at [416, 185] on dialog "Obi AI Training Assistant Start a tutorial and learn how to use Rechargly throu…" at bounding box center [784, 389] width 735 height 429
